Goal: Task Accomplishment & Management: Complete application form

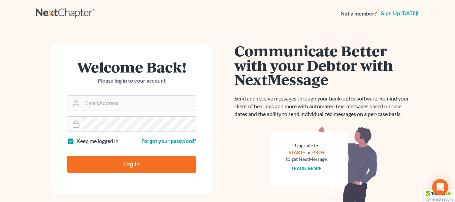
type input "[EMAIL_ADDRESS][DOMAIN_NAME]"
click at [132, 163] on input "Log In" at bounding box center [131, 164] width 129 height 17
type input "Thinking..."
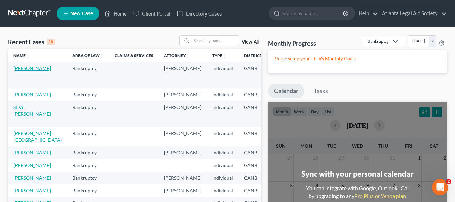
click at [19, 68] on link "[PERSON_NAME]" at bounding box center [31, 68] width 37 height 6
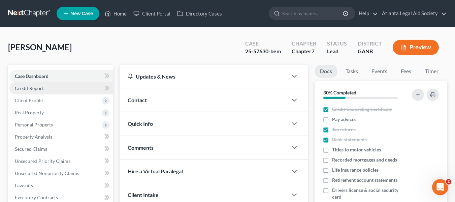
click at [31, 90] on span "Credit Report" at bounding box center [29, 88] width 29 height 6
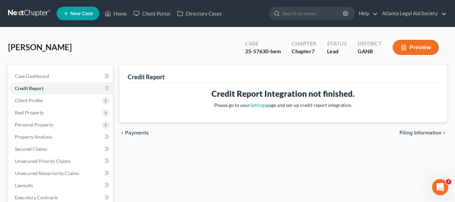
click at [425, 134] on span "Filing Information" at bounding box center [421, 132] width 42 height 5
select select "1"
select select "0"
select select "19"
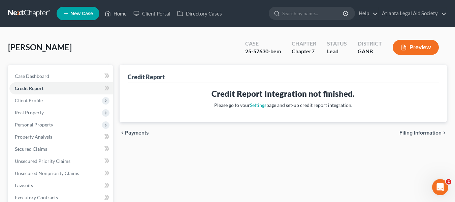
select select "10"
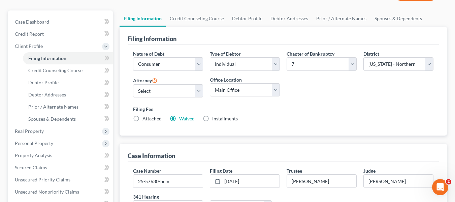
scroll to position [62, 0]
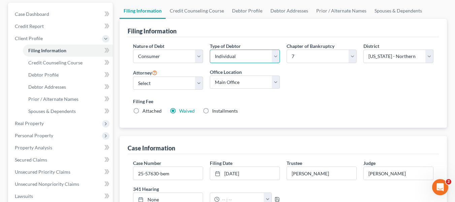
click at [262, 53] on select "Select Individual Joint" at bounding box center [245, 56] width 70 height 13
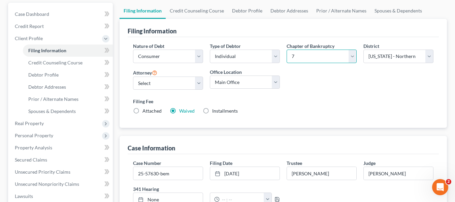
click at [333, 53] on select "Select 7 11 12 13" at bounding box center [322, 56] width 70 height 13
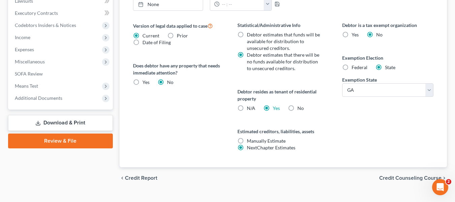
scroll to position [270, 0]
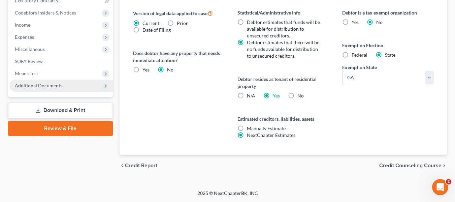
click at [43, 84] on span "Additional Documents" at bounding box center [39, 86] width 48 height 6
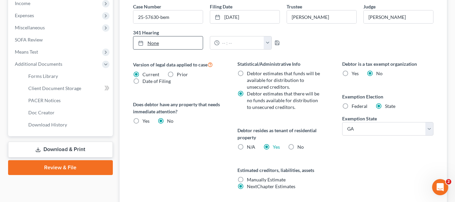
scroll to position [197, 0]
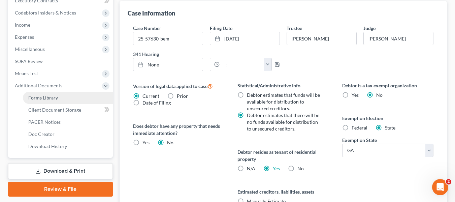
drag, startPoint x: 32, startPoint y: 98, endPoint x: 42, endPoint y: 96, distance: 10.6
click at [32, 98] on span "Forms Library" at bounding box center [43, 98] width 30 height 6
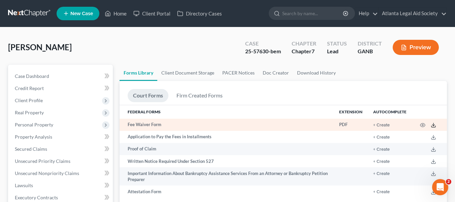
click at [433, 126] on icon at bounding box center [433, 124] width 5 height 5
click at [435, 124] on icon at bounding box center [433, 124] width 5 height 5
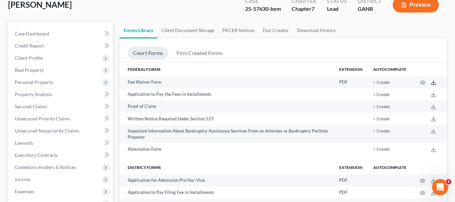
scroll to position [64, 0]
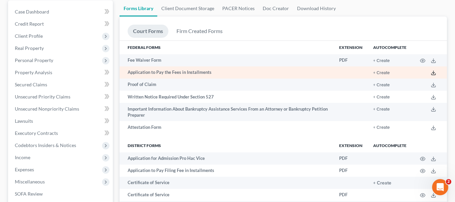
click at [433, 74] on icon at bounding box center [433, 72] width 5 height 5
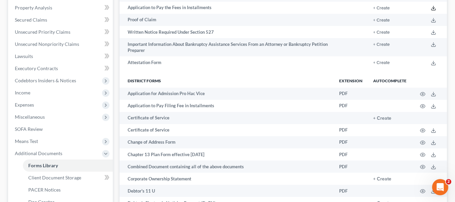
scroll to position [131, 0]
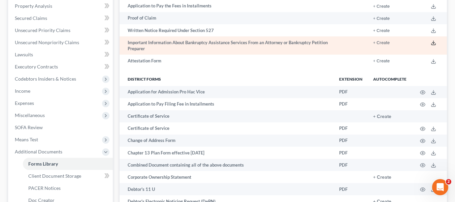
click at [435, 42] on icon at bounding box center [433, 42] width 5 height 5
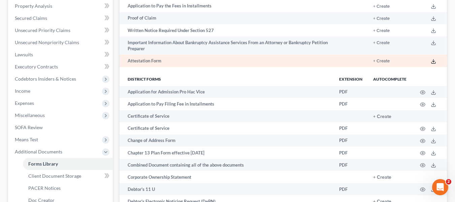
click at [434, 61] on icon at bounding box center [433, 61] width 5 height 5
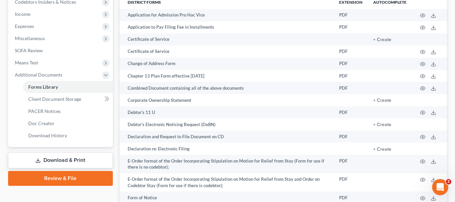
scroll to position [216, 0]
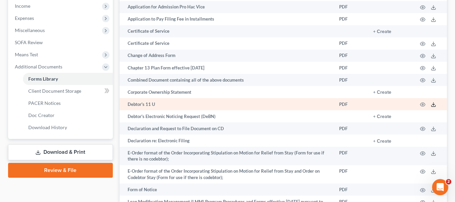
click at [436, 105] on icon at bounding box center [433, 104] width 5 height 5
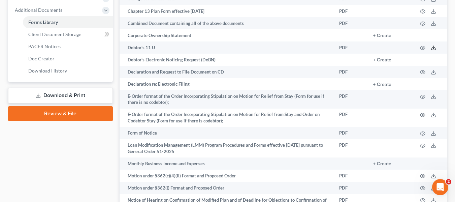
scroll to position [275, 0]
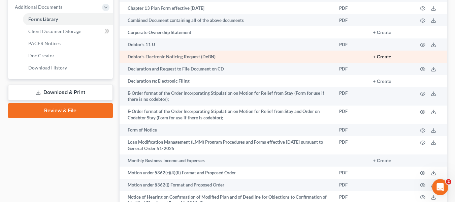
click at [385, 57] on button "+ Create" at bounding box center [383, 57] width 18 height 5
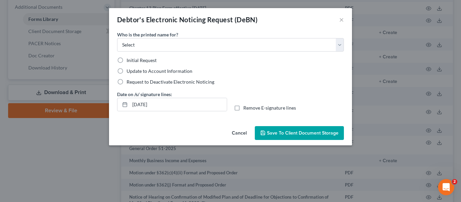
click at [344, 21] on div "Debtor's Electronic Noticing Request (DeBN) ×" at bounding box center [230, 19] width 243 height 23
click at [342, 20] on button "×" at bounding box center [341, 20] width 5 height 8
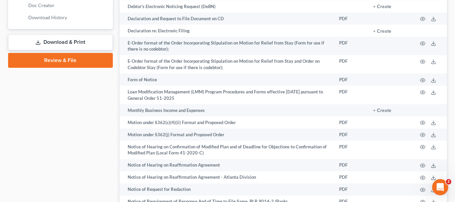
scroll to position [308, 0]
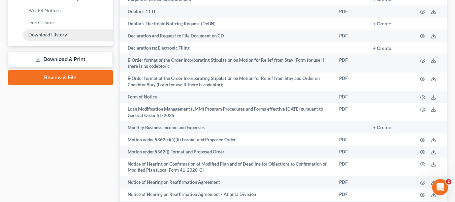
click at [45, 35] on span "Download History" at bounding box center [47, 35] width 39 height 6
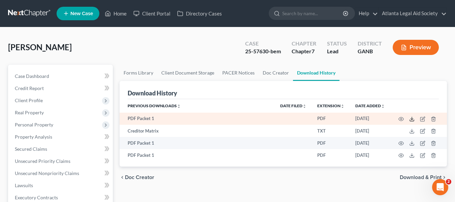
click at [413, 119] on polyline at bounding box center [412, 119] width 2 height 1
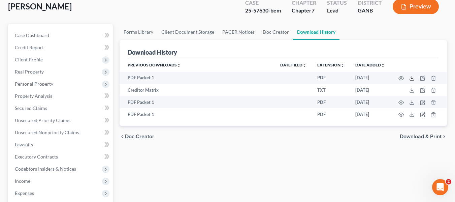
scroll to position [43, 0]
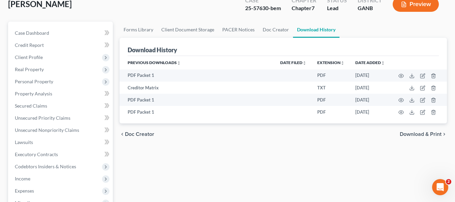
click at [143, 137] on span "Doc Creator" at bounding box center [139, 133] width 29 height 5
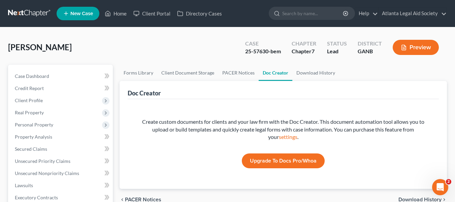
click at [135, 197] on span "PACER Notices" at bounding box center [143, 199] width 36 height 5
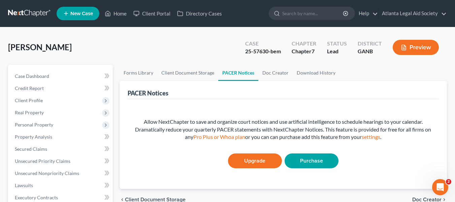
click at [136, 199] on span "Client Document Storage" at bounding box center [155, 199] width 61 height 5
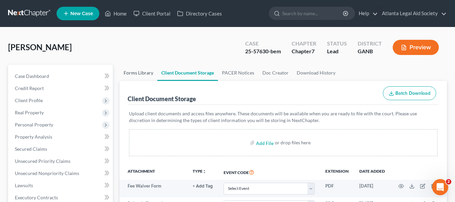
click at [141, 75] on link "Forms Library" at bounding box center [139, 73] width 38 height 16
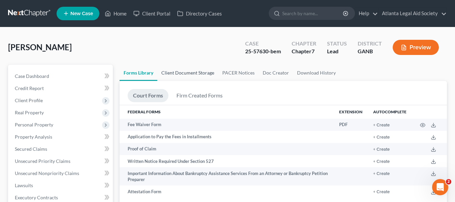
click at [184, 72] on link "Client Document Storage" at bounding box center [187, 73] width 61 height 16
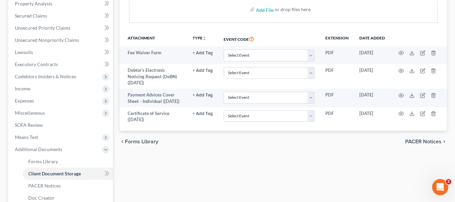
scroll to position [146, 0]
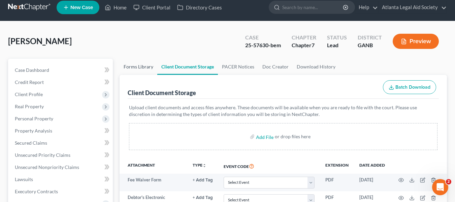
click at [132, 67] on link "Forms Library" at bounding box center [139, 67] width 38 height 16
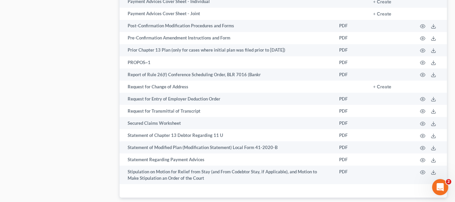
scroll to position [645, 0]
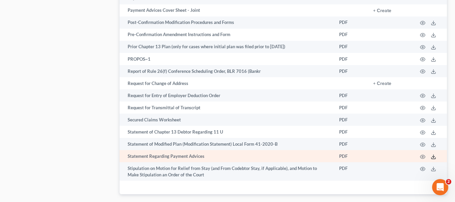
click at [435, 158] on icon at bounding box center [433, 156] width 5 height 5
click at [434, 158] on icon at bounding box center [433, 156] width 5 height 5
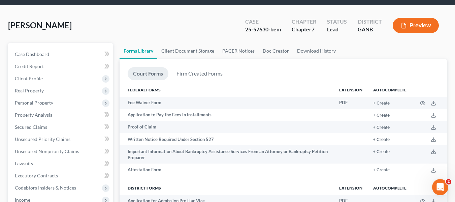
scroll to position [20, 0]
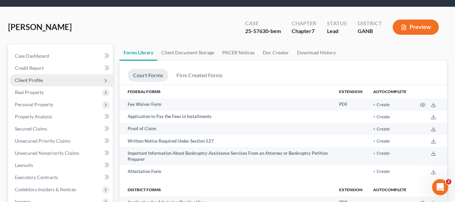
click at [23, 81] on span "Client Profile" at bounding box center [29, 80] width 28 height 6
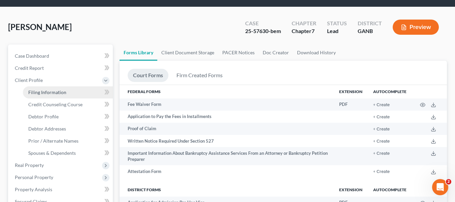
click at [52, 90] on span "Filing Information" at bounding box center [47, 92] width 38 height 6
select select "1"
select select "0"
select select "19"
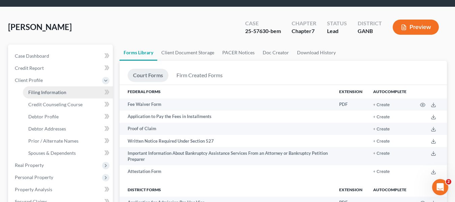
select select "2"
select select "10"
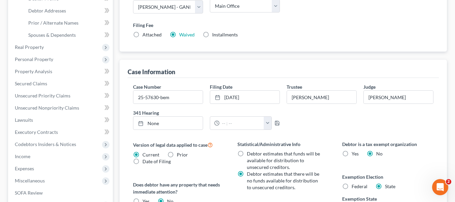
scroll to position [162, 0]
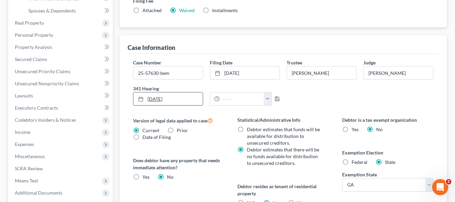
type input "8/15/2025"
click at [140, 100] on icon at bounding box center [140, 98] width 5 height 5
click at [231, 98] on input "text" at bounding box center [242, 98] width 45 height 13
click at [268, 99] on button "button" at bounding box center [268, 98] width 8 height 13
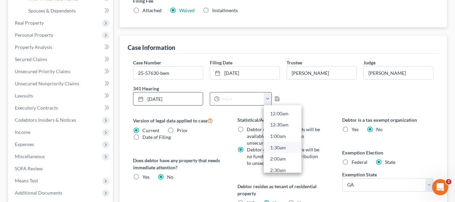
click at [285, 147] on link "1:30am" at bounding box center [283, 147] width 38 height 11
type input "1:30am"
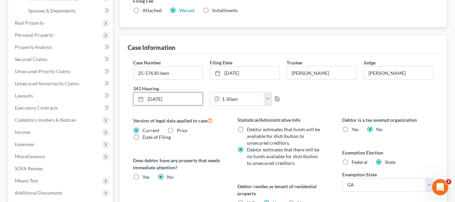
click at [309, 91] on div "Case Number 25-57630-bem Filing Date 7/8/2025 close Date 7/8/2025 Time 12:00 AM…" at bounding box center [283, 85] width 307 height 52
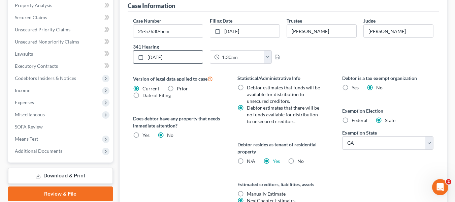
scroll to position [172, 0]
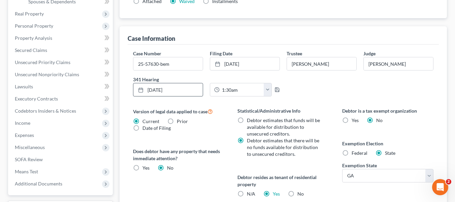
click at [329, 86] on div "Case Number 25-57630-bem Filing Date 7/8/2025 close Date 7/8/2025 Time 12:00 AM…" at bounding box center [283, 76] width 307 height 52
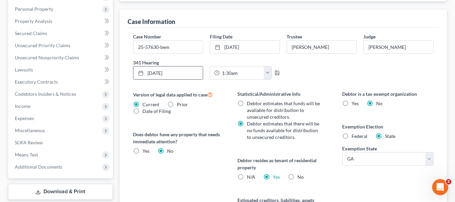
scroll to position [194, 0]
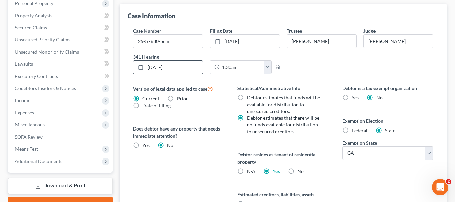
click at [323, 66] on div "Case Number 25-57630-bem Filing Date 7/8/2025 close Date 7/8/2025 Time 12:00 AM…" at bounding box center [283, 53] width 307 height 52
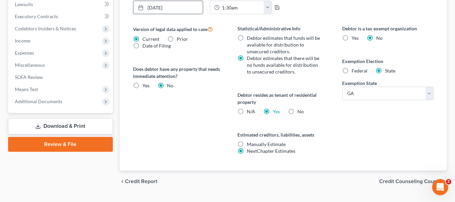
scroll to position [270, 0]
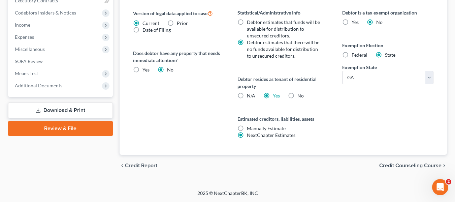
click at [406, 166] on span "Credit Counseling Course" at bounding box center [411, 165] width 62 height 5
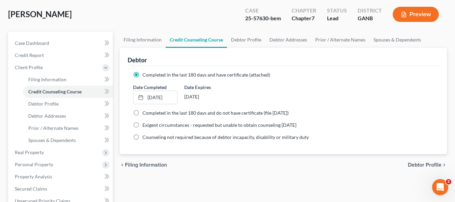
scroll to position [34, 0]
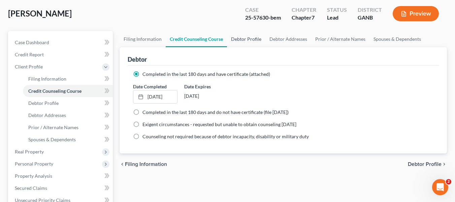
click at [244, 40] on link "Debtor Profile" at bounding box center [246, 39] width 38 height 16
select select "0"
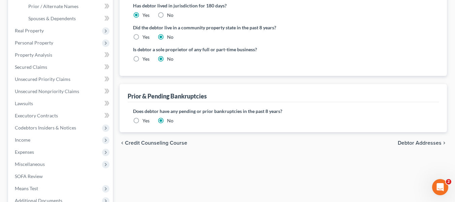
scroll to position [157, 0]
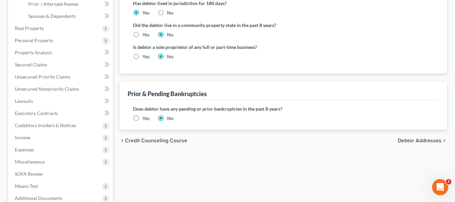
click at [413, 141] on span "Debtor Addresses" at bounding box center [420, 140] width 44 height 5
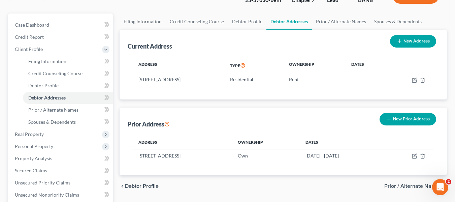
scroll to position [51, 0]
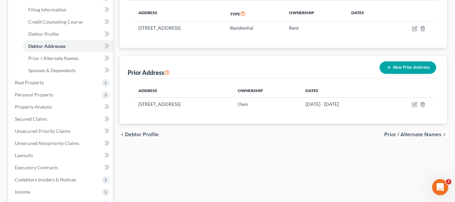
click at [399, 134] on span "Prior / Alternate Names" at bounding box center [413, 134] width 57 height 5
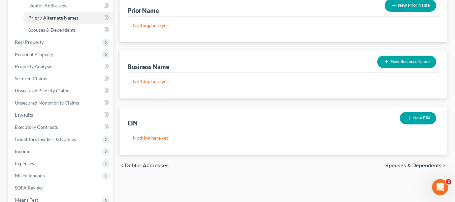
scroll to position [153, 0]
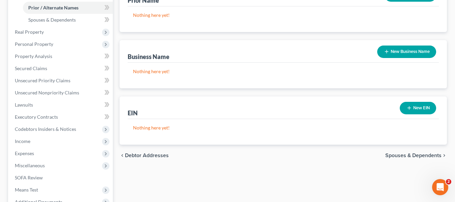
click at [418, 155] on span "Spouses & Dependents" at bounding box center [414, 155] width 56 height 5
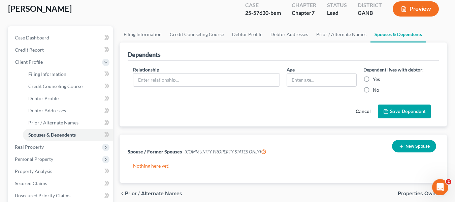
scroll to position [36, 0]
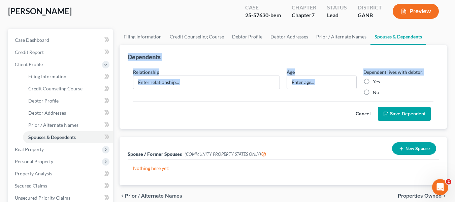
drag, startPoint x: 455, startPoint y: 42, endPoint x: 454, endPoint y: 67, distance: 25.3
click at [454, 67] on div "Harris, Jon Upgraded Case 25-57630-bem Chapter Chapter 7 Status Lead District G…" at bounding box center [227, 187] width 455 height 392
click at [445, 47] on div "Dependents Relationship * Age Dependent lives with debtor: Yes No Cancel Save D…" at bounding box center [284, 87] width 328 height 84
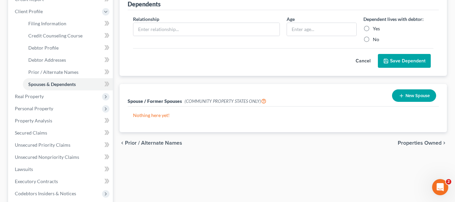
scroll to position [130, 0]
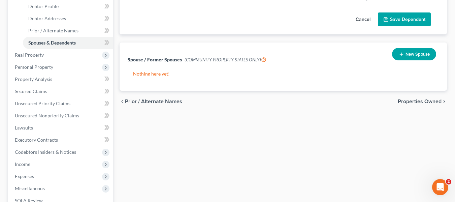
click at [425, 101] on span "Properties Owned" at bounding box center [420, 101] width 44 height 5
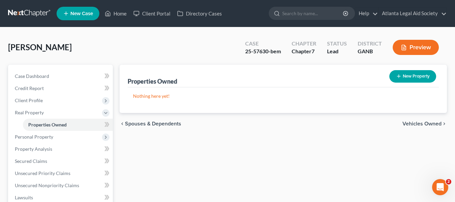
click at [411, 123] on span "Vehicles Owned" at bounding box center [422, 123] width 39 height 5
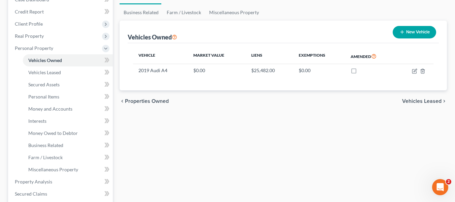
scroll to position [80, 0]
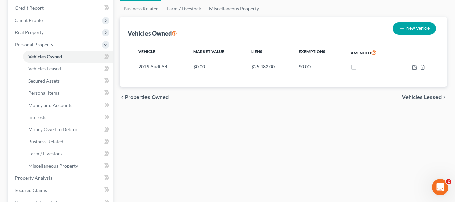
click at [136, 96] on span "Properties Owned" at bounding box center [147, 97] width 44 height 5
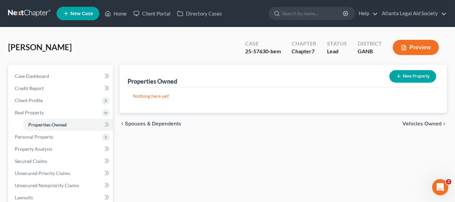
click at [411, 76] on button "New Property" at bounding box center [413, 76] width 47 height 12
select select "10"
select select "0"
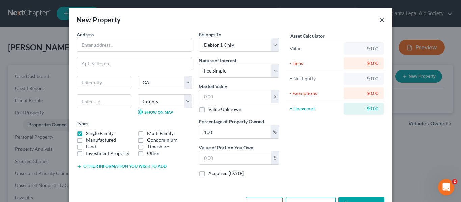
click at [381, 20] on button "×" at bounding box center [381, 20] width 5 height 8
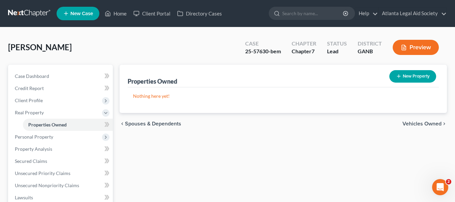
click at [423, 123] on span "Vehicles Owned" at bounding box center [422, 123] width 39 height 5
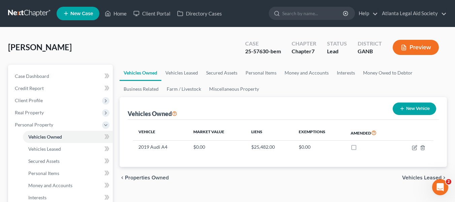
click at [423, 123] on div "Vehicle Market Value Liens Exemptions Amended 2019 Audi A4 $0.00 $25,482.00 $0.…" at bounding box center [284, 143] width 312 height 47
click at [410, 175] on span "Vehicles Leased" at bounding box center [422, 177] width 39 height 5
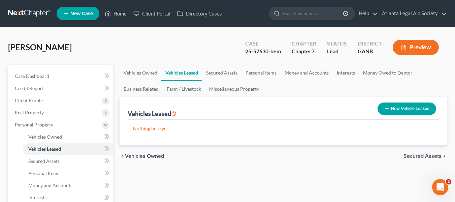
click at [411, 157] on span "Secured Assets" at bounding box center [423, 155] width 38 height 5
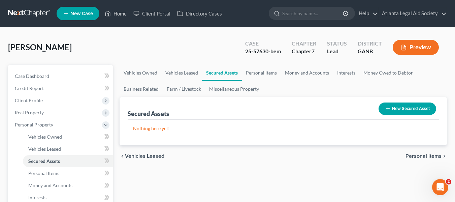
click at [395, 110] on button "New Secured Asset" at bounding box center [408, 108] width 58 height 12
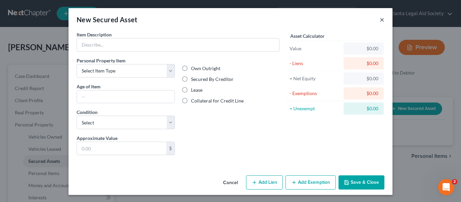
click at [380, 22] on button "×" at bounding box center [381, 20] width 5 height 8
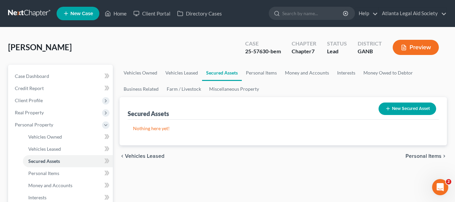
click at [437, 154] on span "Personal Items" at bounding box center [424, 155] width 36 height 5
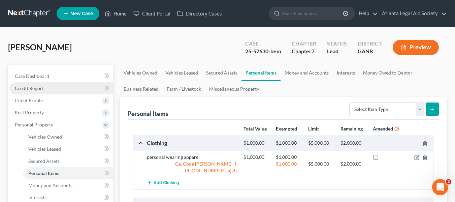
click at [29, 86] on span "Credit Report" at bounding box center [29, 88] width 29 height 6
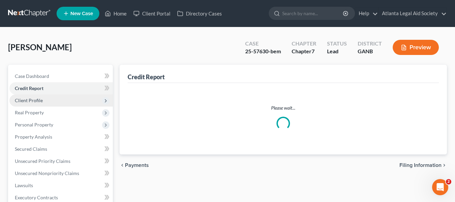
click at [28, 99] on span "Client Profile" at bounding box center [29, 100] width 28 height 6
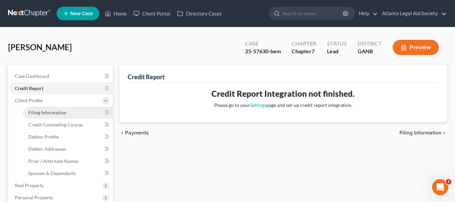
click at [52, 115] on span "Filing Information" at bounding box center [47, 113] width 38 height 6
select select "1"
select select "0"
select select "19"
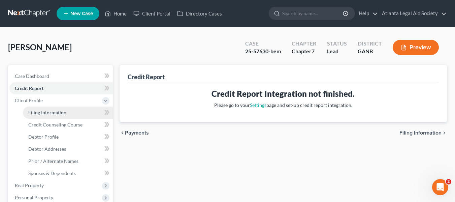
select select "2"
select select "10"
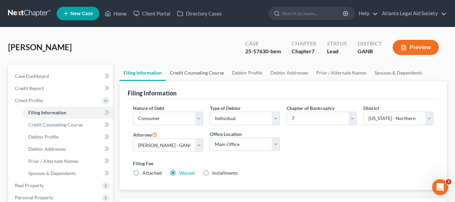
click at [201, 75] on link "Credit Counseling Course" at bounding box center [197, 73] width 62 height 16
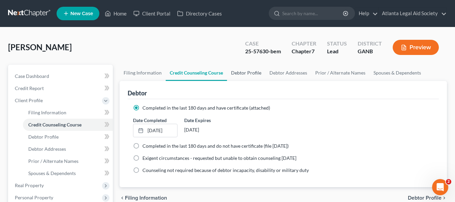
click at [249, 73] on link "Debtor Profile" at bounding box center [246, 73] width 38 height 16
select select "0"
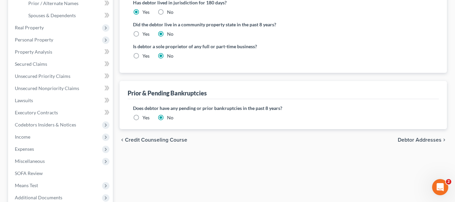
scroll to position [162, 0]
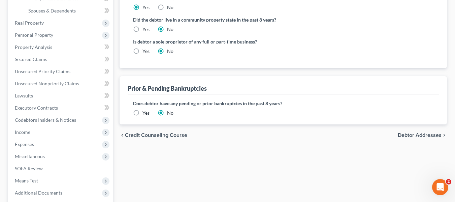
click at [413, 137] on span "Debtor Addresses" at bounding box center [420, 134] width 44 height 5
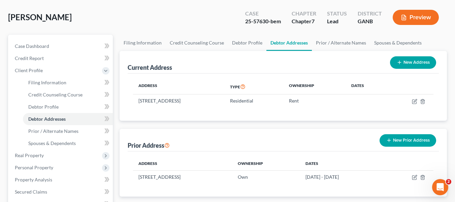
scroll to position [12, 0]
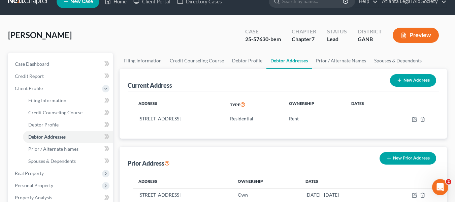
drag, startPoint x: 416, startPoint y: 79, endPoint x: 331, endPoint y: 83, distance: 84.8
click at [416, 79] on button "New Address" at bounding box center [413, 80] width 46 height 12
select select "0"
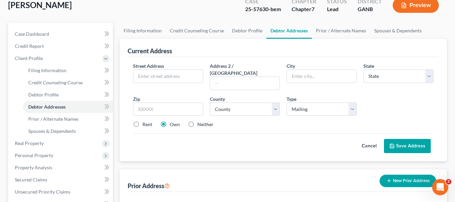
scroll to position [45, 0]
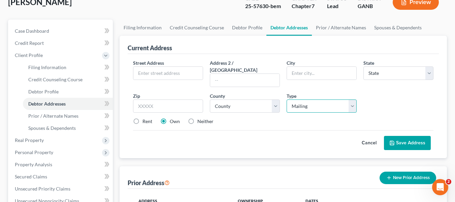
click at [344, 99] on select "Select Mailing Rental Business" at bounding box center [322, 105] width 70 height 13
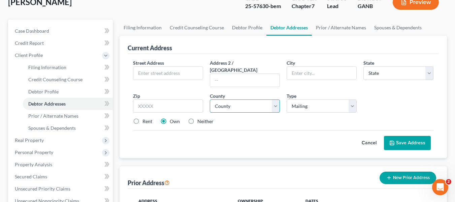
click at [252, 99] on select "County" at bounding box center [245, 105] width 70 height 13
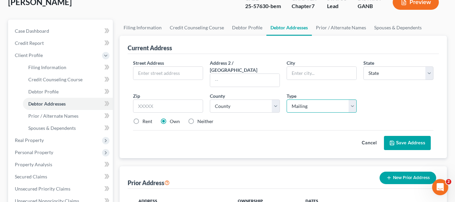
click at [334, 99] on select "Select Mailing Rental Business" at bounding box center [322, 105] width 70 height 13
click at [405, 97] on div "Street Address * Address 2 / PO Box City * State * State AL AK AR AZ CA CO CT D…" at bounding box center [283, 94] width 307 height 71
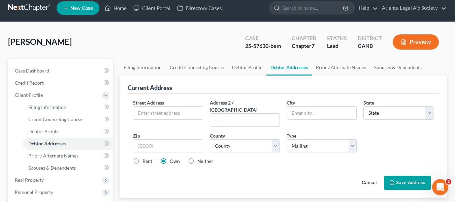
scroll to position [0, 0]
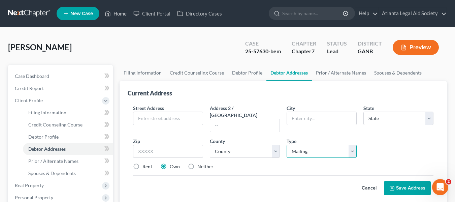
click at [352, 145] on select "Select Mailing Rental Business" at bounding box center [322, 151] width 70 height 13
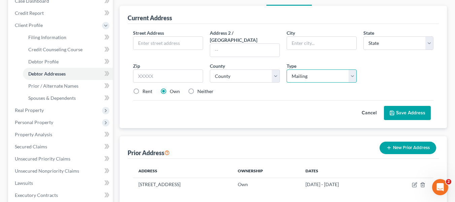
scroll to position [47, 0]
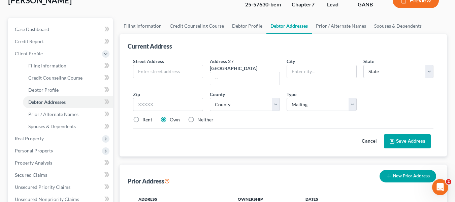
click at [367, 135] on button "Cancel" at bounding box center [370, 141] width 30 height 13
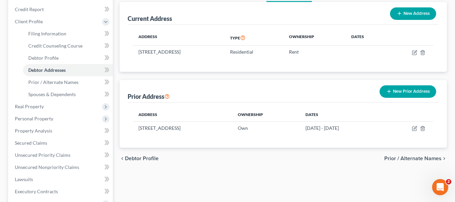
scroll to position [92, 0]
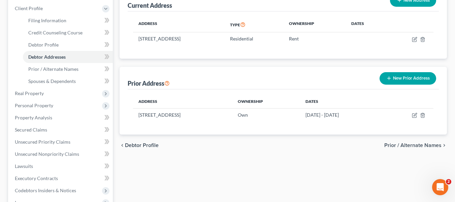
click at [410, 78] on button "New Prior Address" at bounding box center [408, 78] width 57 height 12
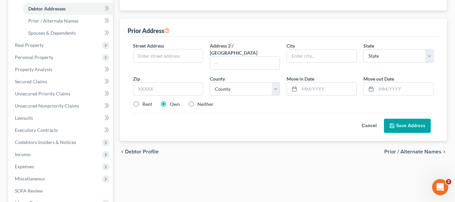
scroll to position [128, 0]
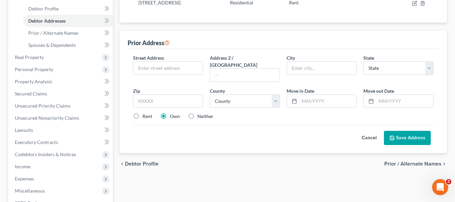
click at [366, 133] on button "Cancel" at bounding box center [370, 137] width 30 height 13
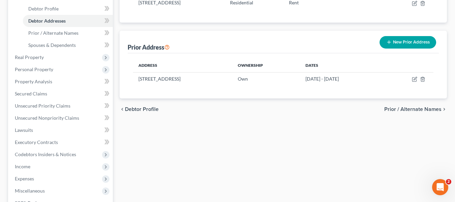
click at [406, 108] on span "Prior / Alternate Names" at bounding box center [413, 109] width 57 height 5
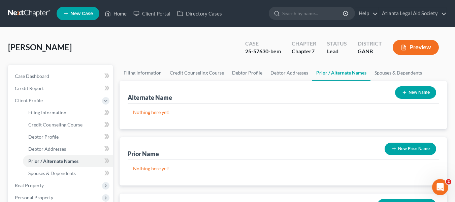
click at [429, 95] on button "New Name" at bounding box center [415, 92] width 41 height 12
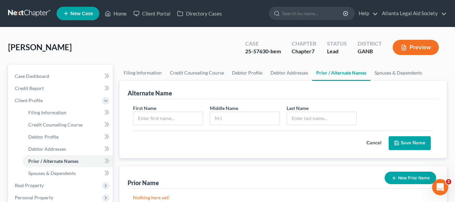
click at [372, 143] on button "Cancel" at bounding box center [374, 143] width 30 height 13
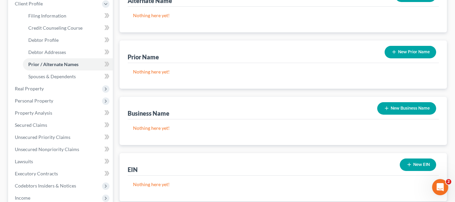
scroll to position [97, 0]
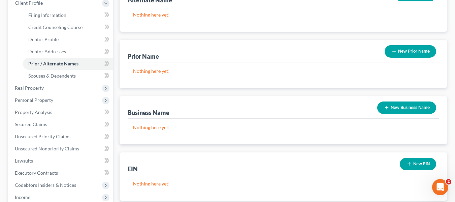
click at [406, 52] on button "New Prior Name" at bounding box center [411, 51] width 52 height 12
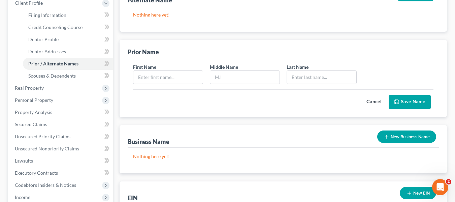
click at [370, 102] on button "Cancel" at bounding box center [374, 101] width 30 height 13
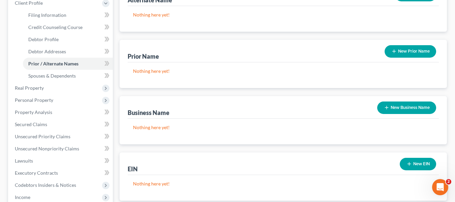
click at [391, 105] on button "New Business Name" at bounding box center [407, 107] width 59 height 12
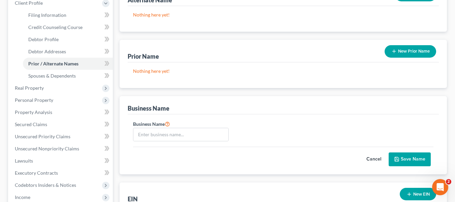
click at [373, 159] on button "Cancel" at bounding box center [374, 159] width 30 height 13
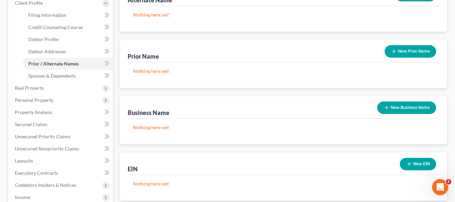
click at [415, 163] on button "New EIN" at bounding box center [418, 164] width 36 height 12
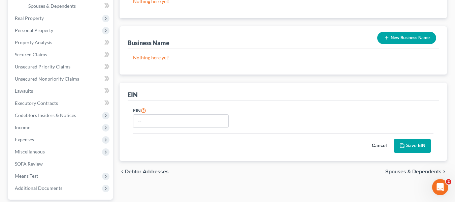
scroll to position [168, 0]
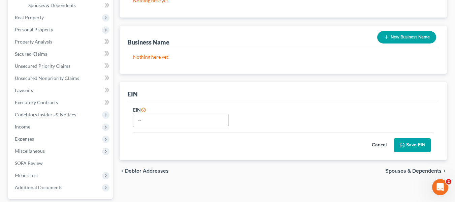
click at [376, 146] on button "Cancel" at bounding box center [380, 145] width 30 height 13
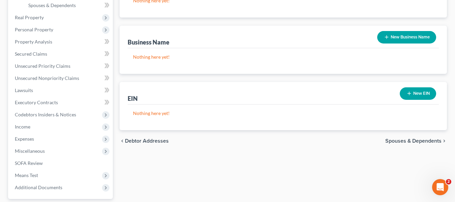
click at [412, 93] on button "New EIN" at bounding box center [418, 93] width 36 height 12
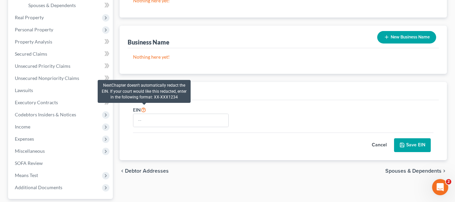
click at [143, 109] on icon at bounding box center [143, 109] width 5 height 6
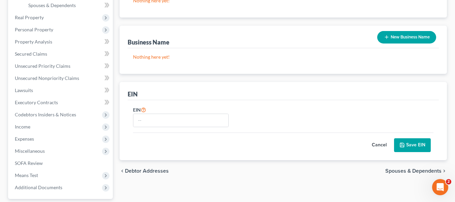
drag, startPoint x: 374, startPoint y: 145, endPoint x: 405, endPoint y: 52, distance: 98.2
click at [374, 146] on button "Cancel" at bounding box center [380, 145] width 30 height 13
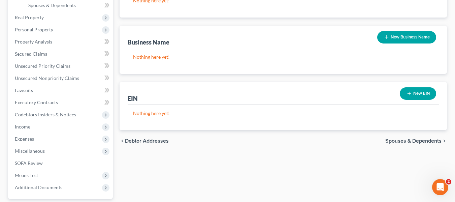
click at [403, 139] on span "Spouses & Dependents" at bounding box center [414, 140] width 56 height 5
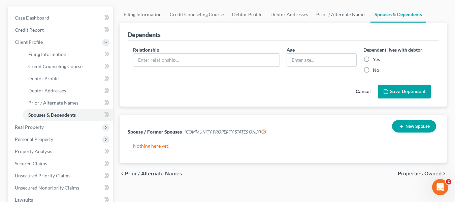
scroll to position [82, 0]
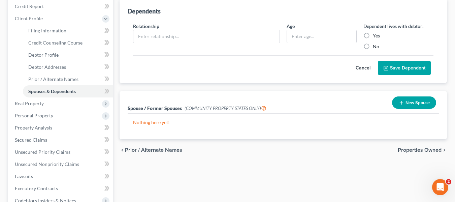
click at [413, 103] on button "New Spouse" at bounding box center [414, 102] width 44 height 12
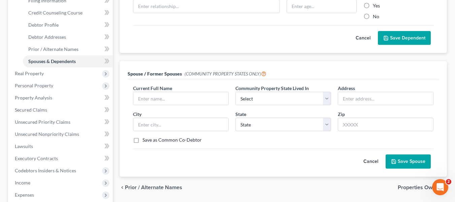
scroll to position [111, 0]
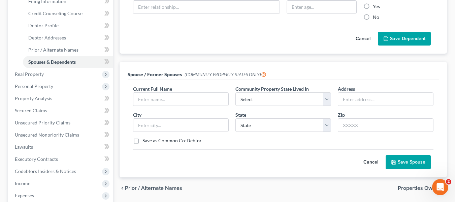
click at [365, 161] on button "Cancel" at bounding box center [371, 161] width 30 height 13
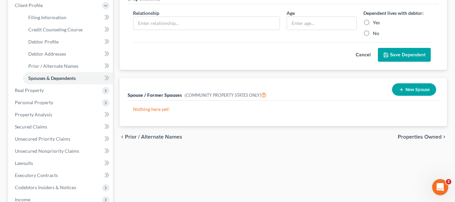
scroll to position [109, 0]
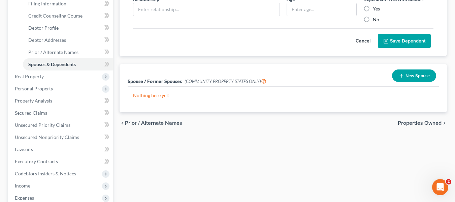
click at [412, 76] on button "New Spouse" at bounding box center [414, 75] width 44 height 12
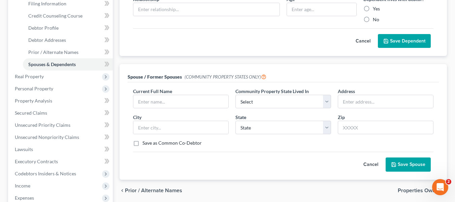
click at [375, 161] on button "Cancel" at bounding box center [371, 164] width 30 height 13
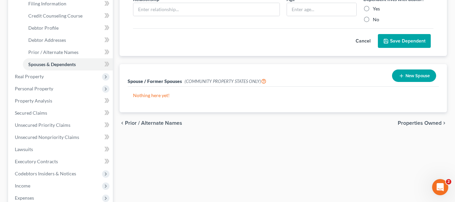
click at [416, 78] on button "New Spouse" at bounding box center [414, 75] width 44 height 12
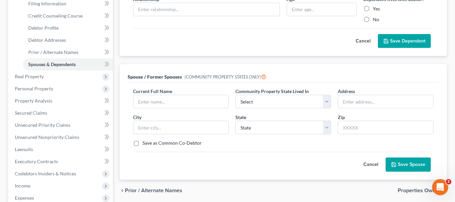
click at [371, 165] on button "Cancel" at bounding box center [371, 164] width 30 height 13
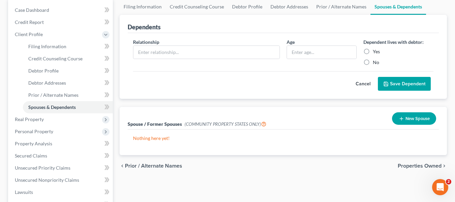
scroll to position [65, 0]
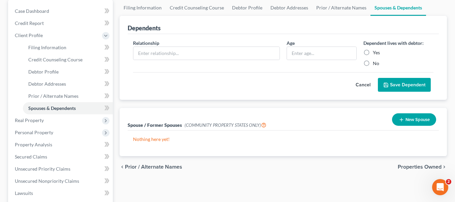
click at [359, 86] on button "Cancel" at bounding box center [364, 84] width 30 height 13
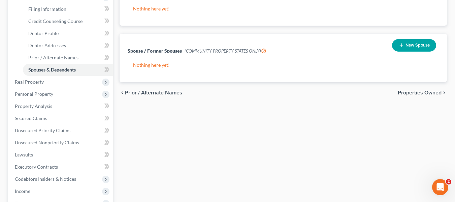
scroll to position [106, 0]
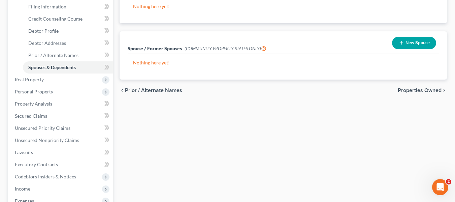
click at [418, 91] on span "Properties Owned" at bounding box center [420, 90] width 44 height 5
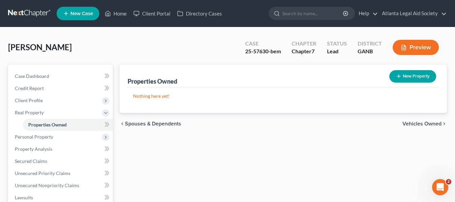
click at [402, 72] on button "New Property" at bounding box center [413, 76] width 47 height 12
select select "10"
select select "59"
select select "0"
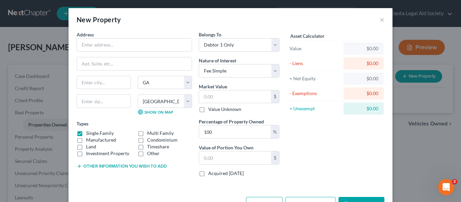
click at [78, 166] on line "button" at bounding box center [79, 166] width 3 height 0
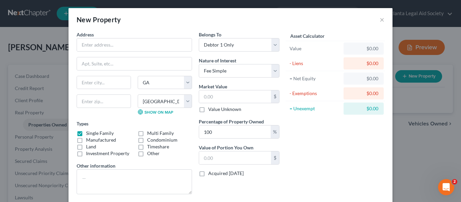
click at [98, 167] on label "Other information" at bounding box center [96, 165] width 39 height 7
click at [276, 43] on select "Select Debtor 1 Only Debtor 2 Only Debtor 1 And Debtor 2 Only At Least One Of T…" at bounding box center [239, 44] width 81 height 13
click at [272, 42] on select "Select Debtor 1 Only Debtor 2 Only Debtor 1 And Debtor 2 Only At Least One Of T…" at bounding box center [239, 44] width 81 height 13
click at [274, 70] on select "Select Fee Simple Joint Tenant Life Estate Equitable Interest Future Interest T…" at bounding box center [239, 70] width 81 height 13
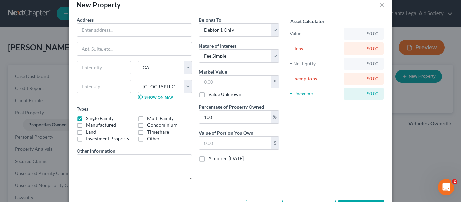
scroll to position [37, 0]
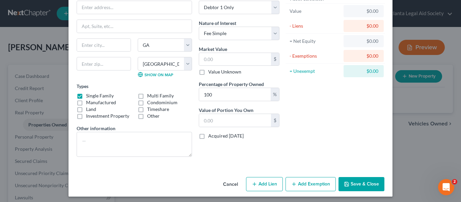
click at [268, 182] on button "Add Lien" at bounding box center [264, 184] width 37 height 14
select select "0"
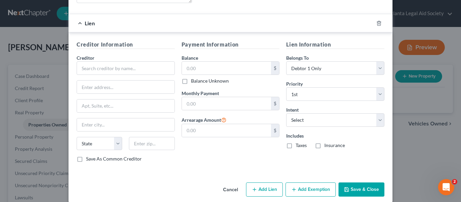
scroll to position [199, 0]
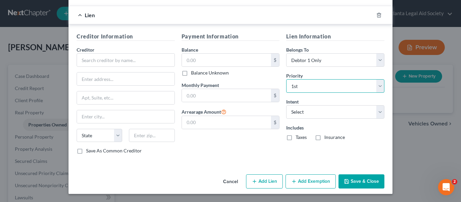
click at [378, 83] on select "Select 1st 2nd 3rd 4th 5th 6th 7th 8th 9th 10th 11th 12th 13th 14th 15th 16th 1…" at bounding box center [335, 85] width 98 height 13
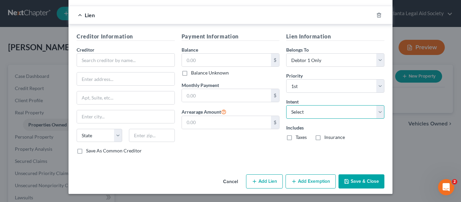
click at [374, 113] on select "Select Surrender Redeem Reaffirm Avoid Other" at bounding box center [335, 111] width 98 height 13
click at [308, 181] on button "Add Exemption" at bounding box center [310, 181] width 50 height 14
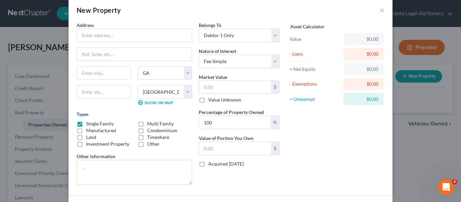
scroll to position [0, 0]
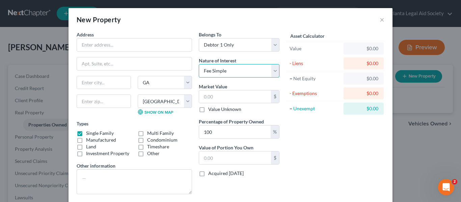
click at [249, 69] on select "Select Fee Simple Joint Tenant Life Estate Equitable Interest Future Interest T…" at bounding box center [239, 70] width 81 height 13
click at [253, 45] on select "Select Debtor 1 Only Debtor 2 Only Debtor 1 And Debtor 2 Only At Least One Of T…" at bounding box center [239, 44] width 81 height 13
click at [229, 75] on select "Select Fee Simple Joint Tenant Life Estate Equitable Interest Future Interest T…" at bounding box center [239, 70] width 81 height 13
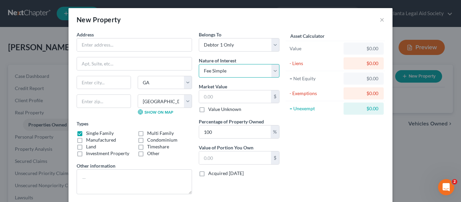
drag, startPoint x: 229, startPoint y: 75, endPoint x: 306, endPoint y: 46, distance: 83.0
click at [229, 75] on select "Select Fee Simple Joint Tenant Life Estate Equitable Interest Future Interest T…" at bounding box center [239, 70] width 81 height 13
click at [379, 20] on button "×" at bounding box center [381, 20] width 5 height 8
